Goal: Navigation & Orientation: Find specific page/section

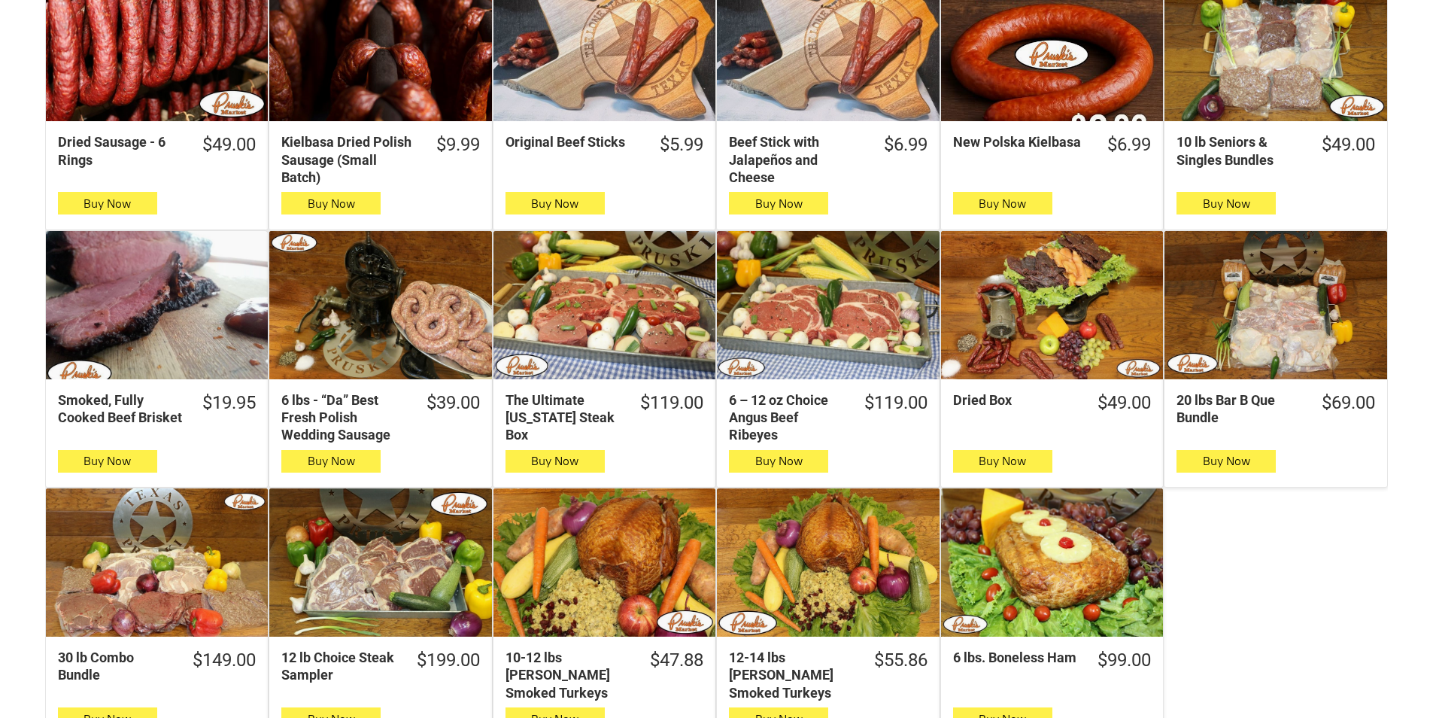
scroll to position [602, 0]
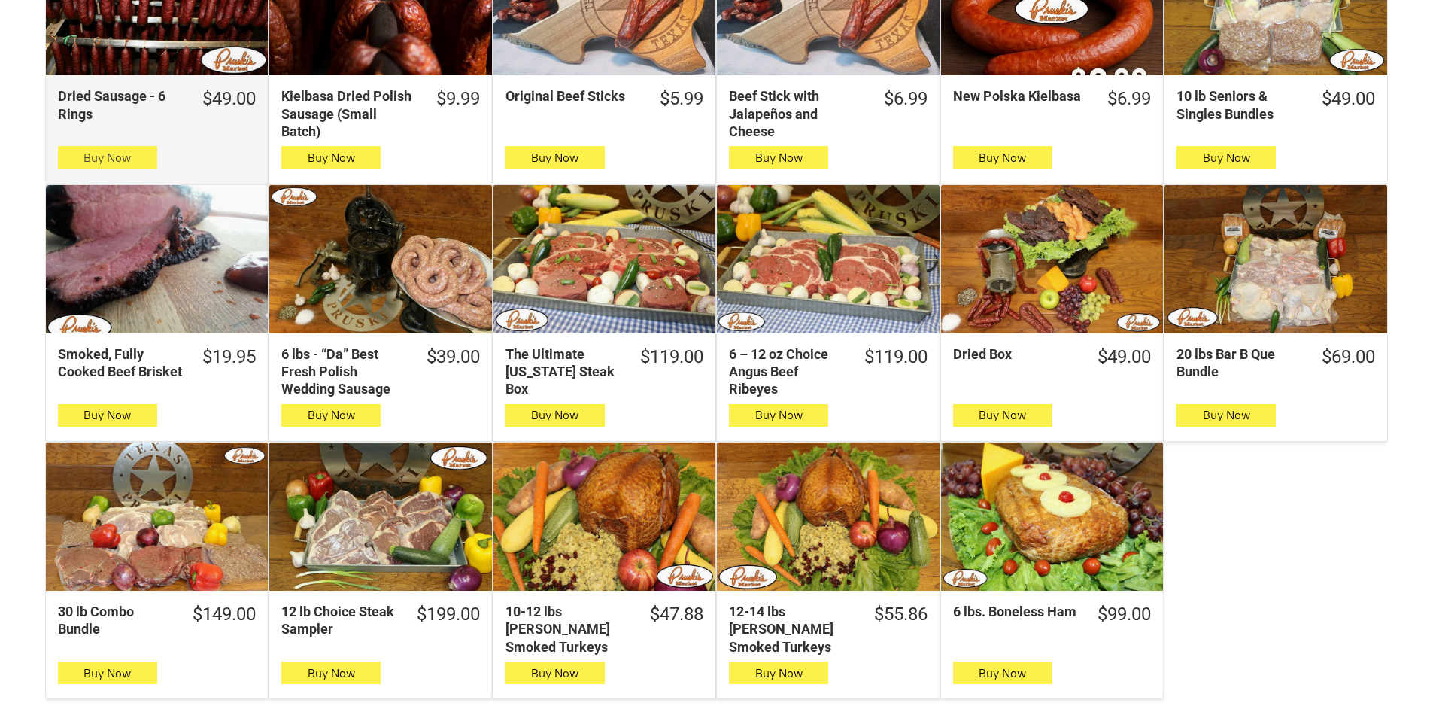
click at [129, 153] on button "Buy Now" at bounding box center [107, 157] width 99 height 23
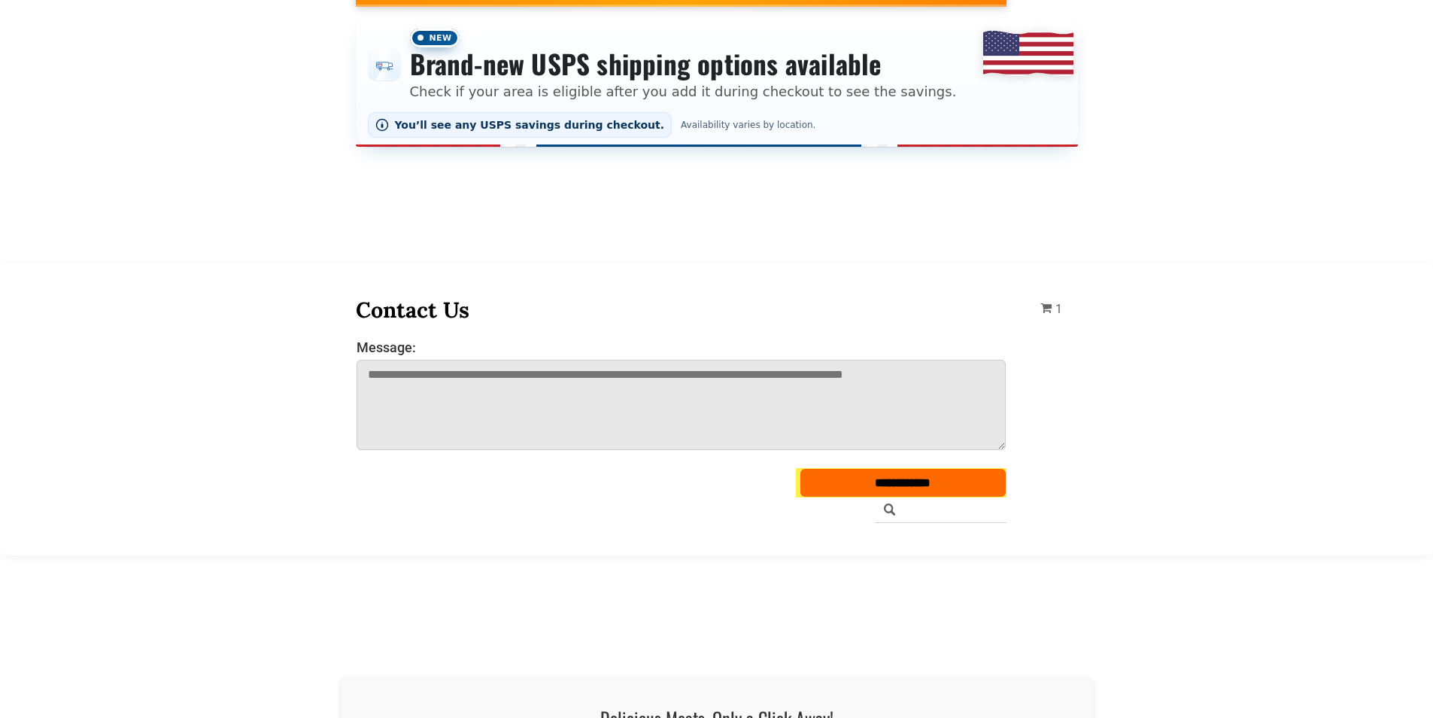
scroll to position [75, 0]
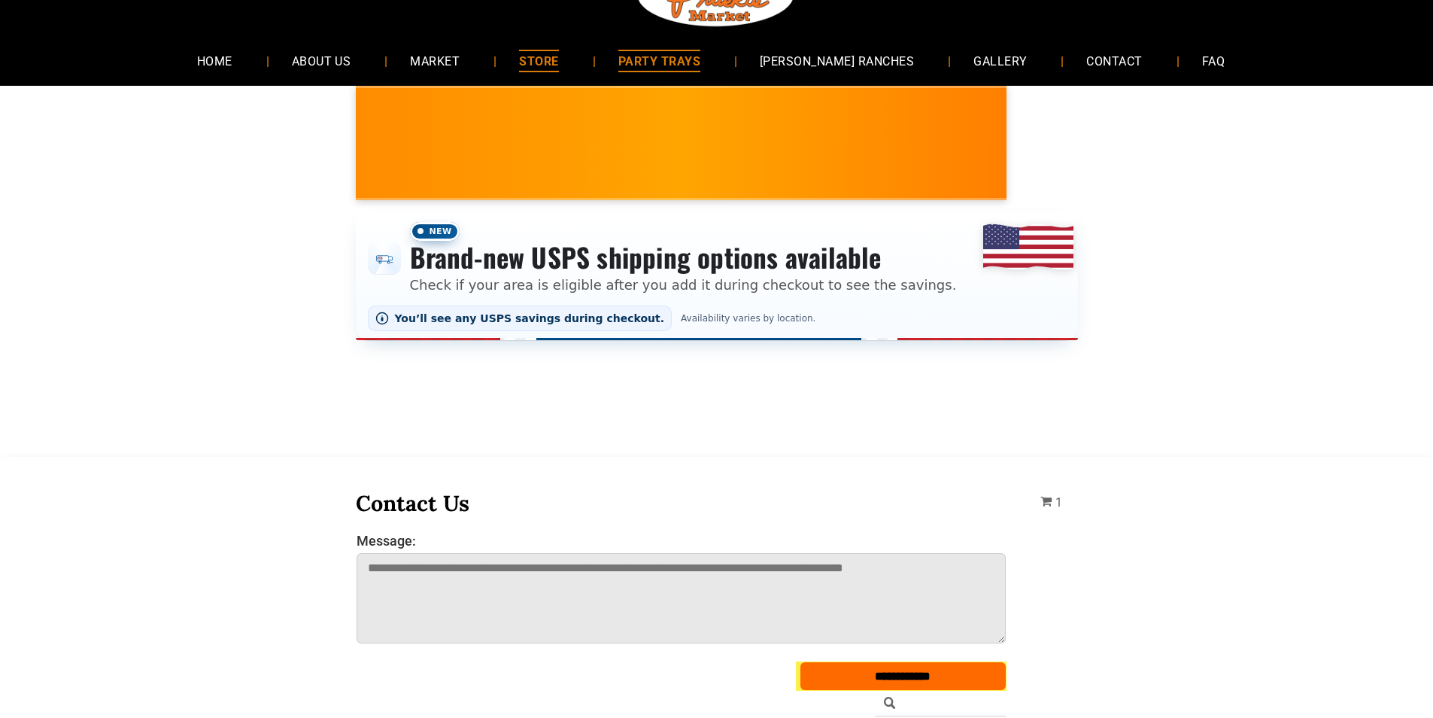
click at [723, 48] on link "PARTY TRAYS" at bounding box center [659, 61] width 127 height 40
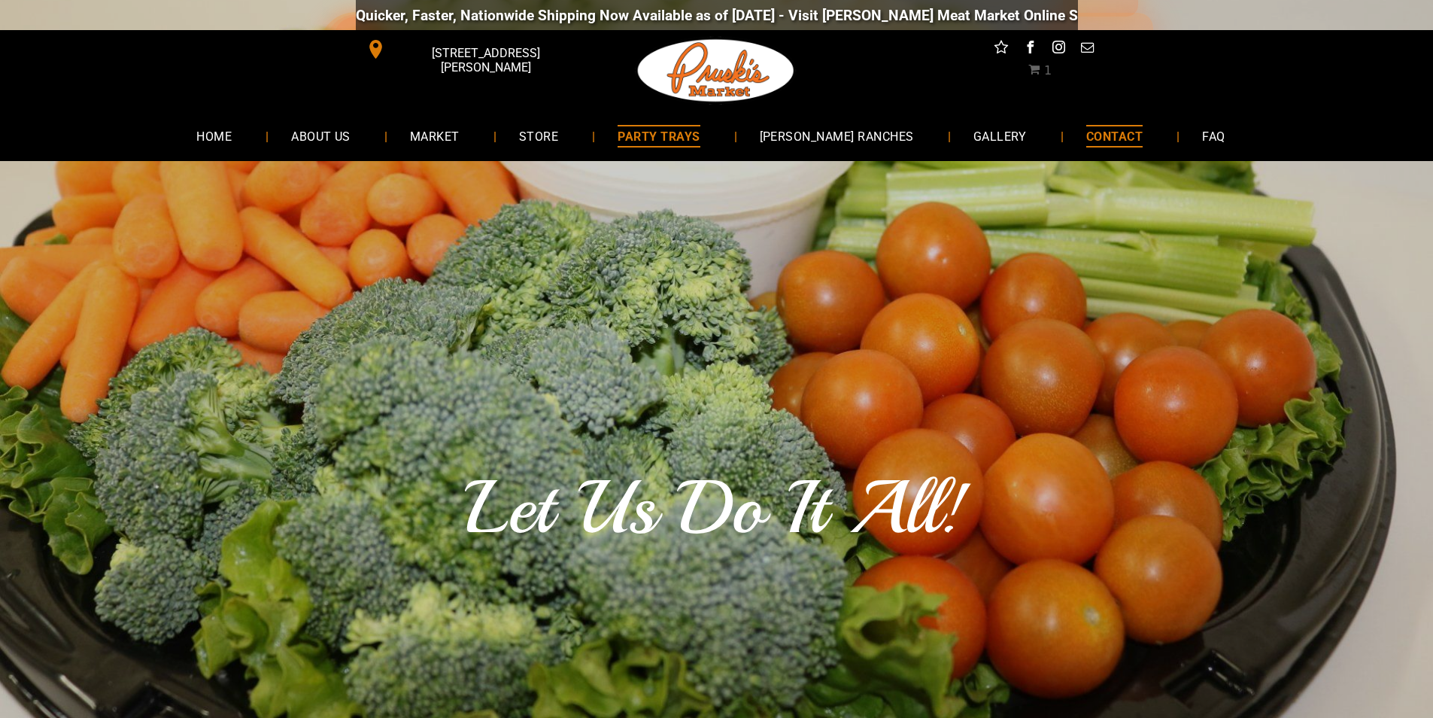
click at [1120, 122] on link "CONTACT" at bounding box center [1115, 136] width 102 height 40
